Goal: Information Seeking & Learning: Compare options

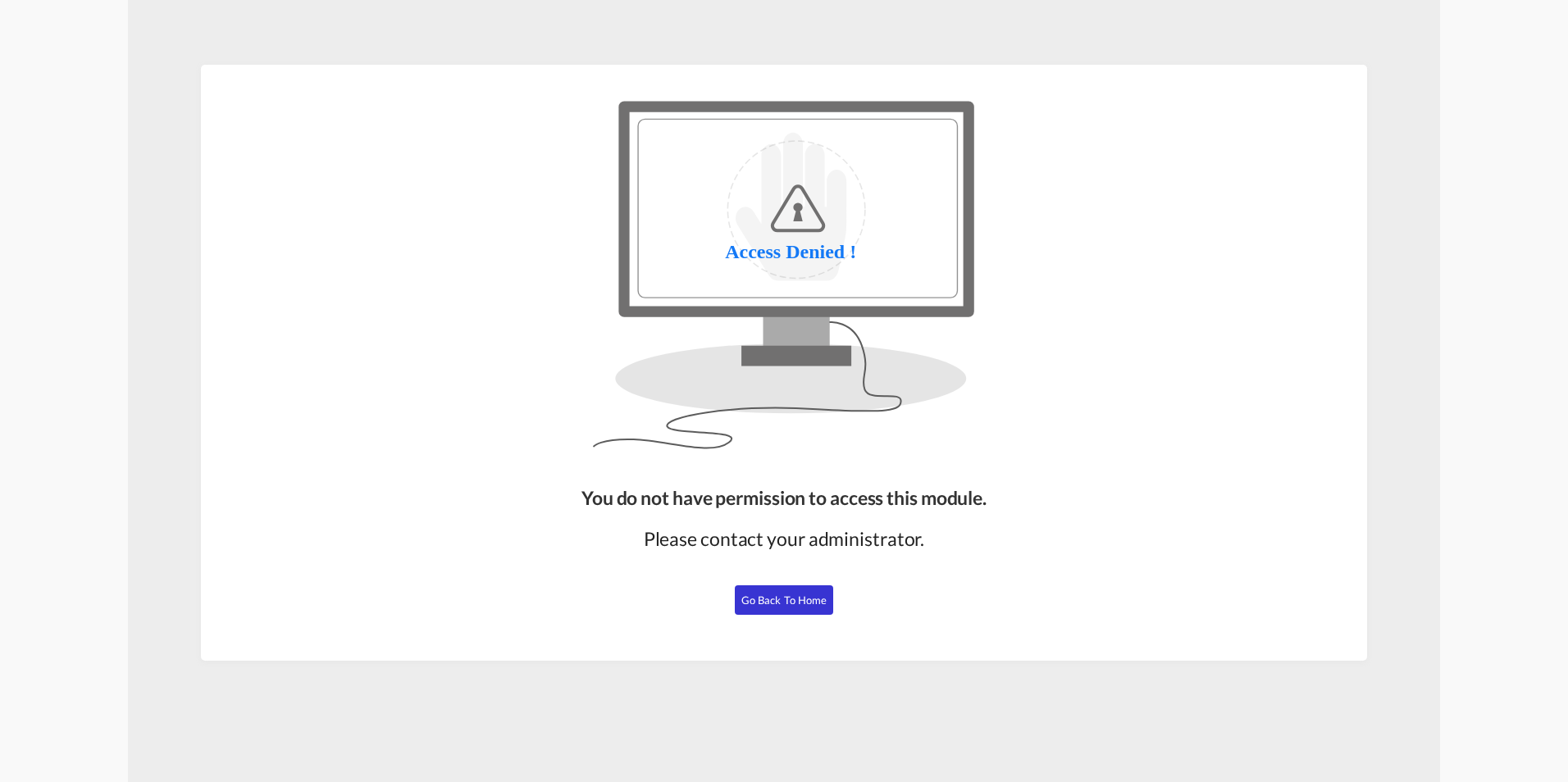
click at [777, 594] on span "Go Back to Home" at bounding box center [784, 600] width 86 height 13
